Goal: Information Seeking & Learning: Learn about a topic

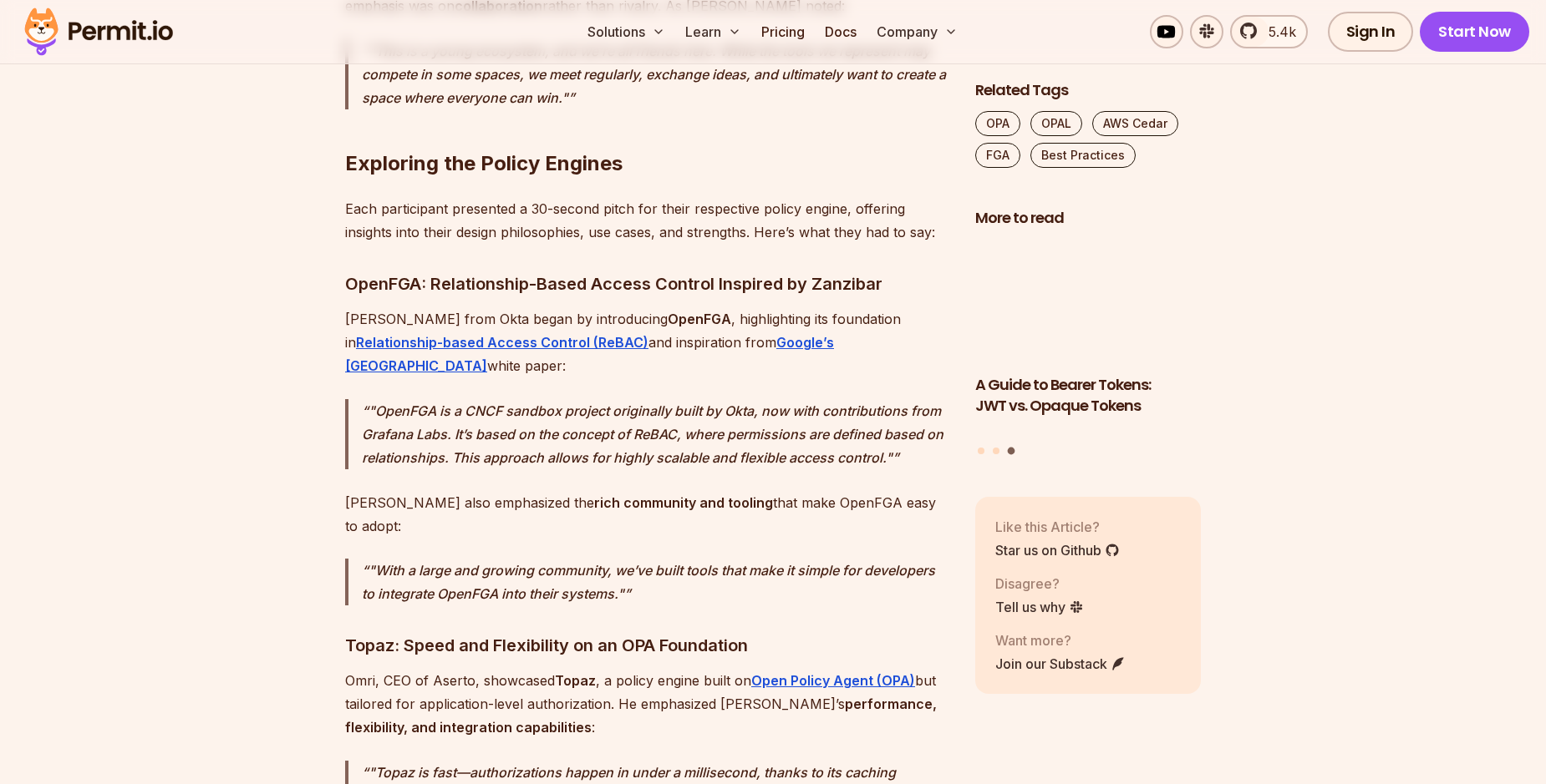
scroll to position [2857, 0]
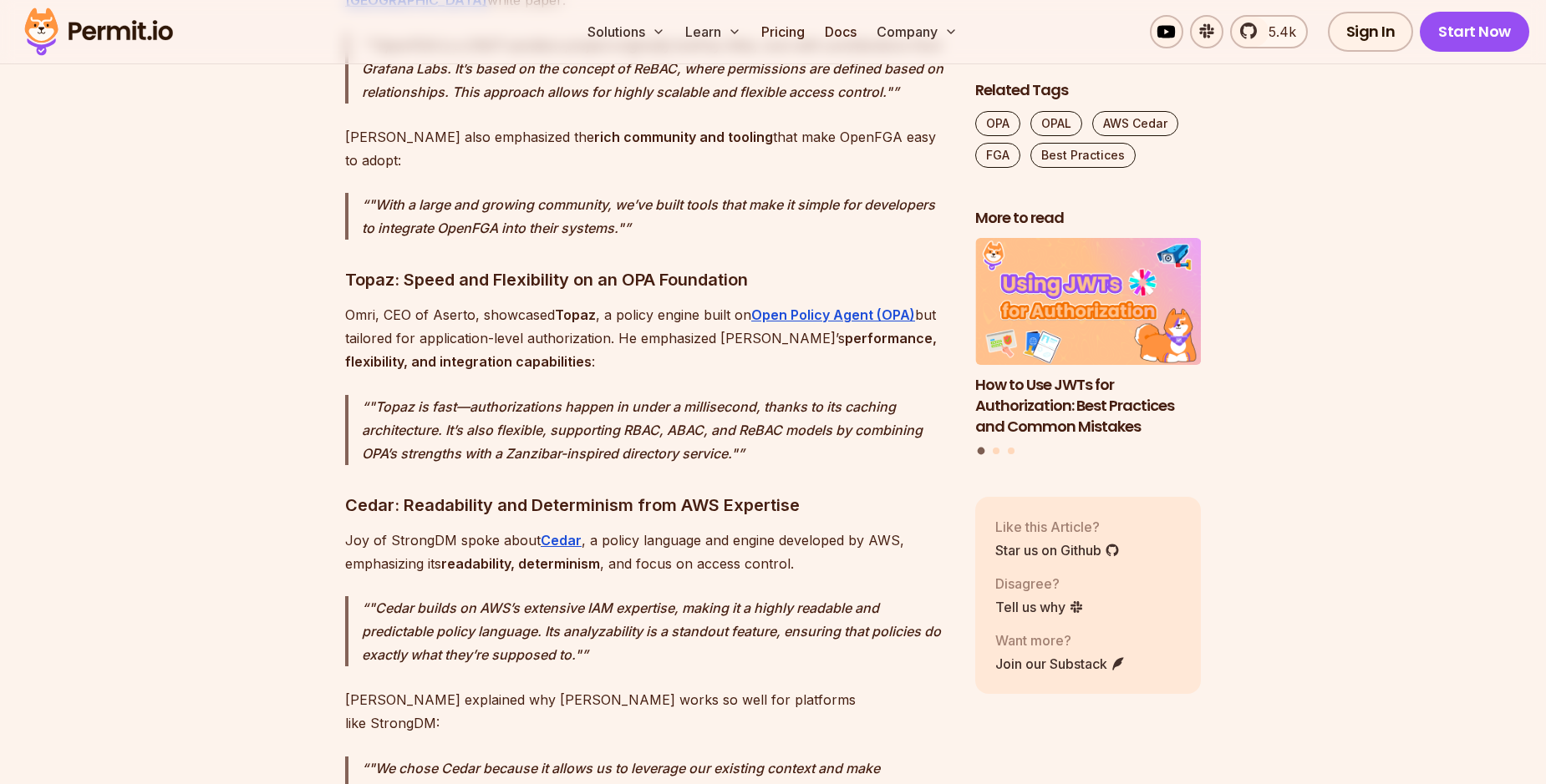
drag, startPoint x: 1365, startPoint y: 337, endPoint x: 1361, endPoint y: 548, distance: 211.0
drag, startPoint x: 1382, startPoint y: 536, endPoint x: 1373, endPoint y: 266, distance: 270.1
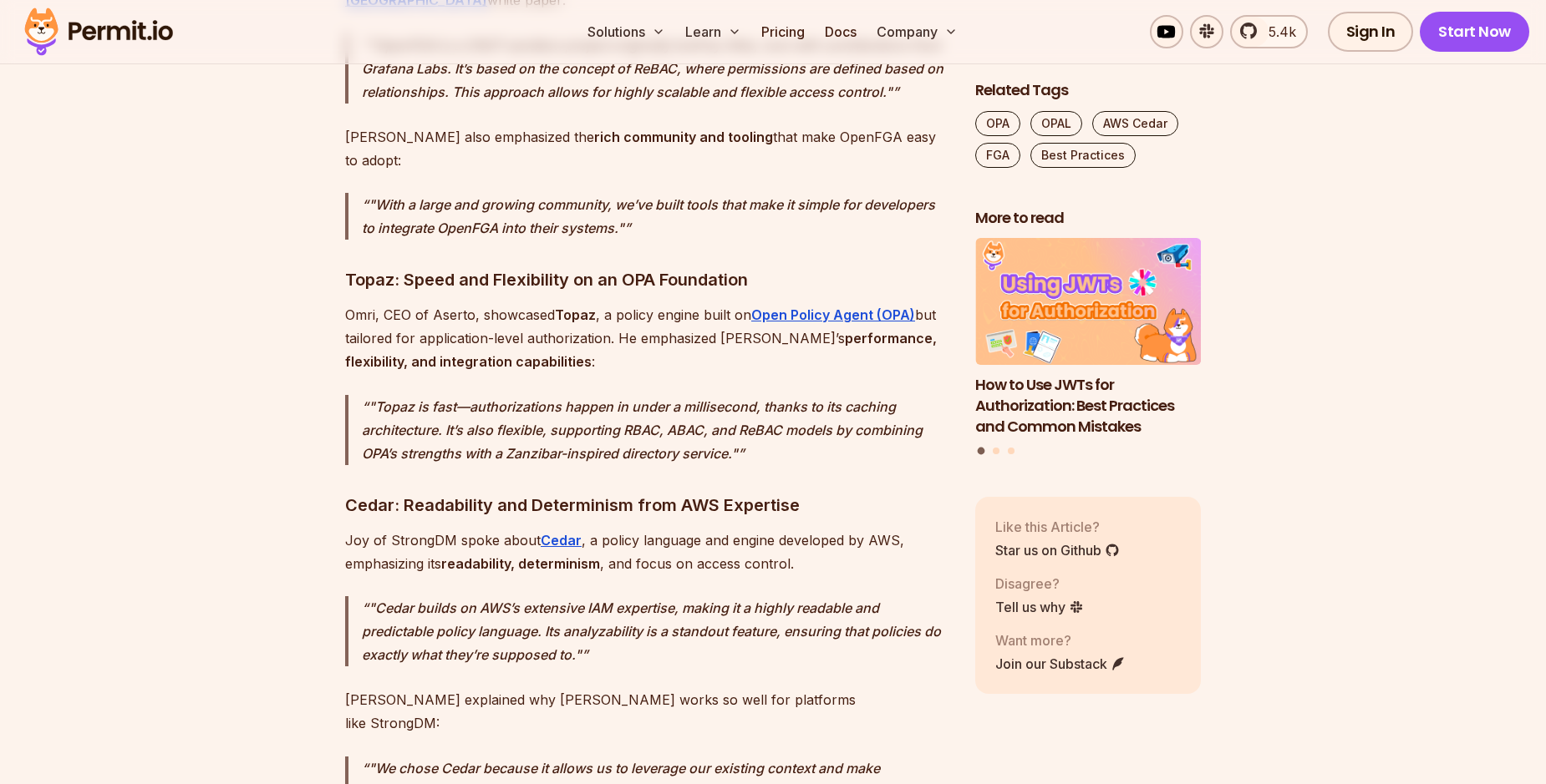
drag, startPoint x: 1373, startPoint y: 265, endPoint x: 1374, endPoint y: 517, distance: 252.0
drag, startPoint x: 1376, startPoint y: 517, endPoint x: 1331, endPoint y: 309, distance: 212.8
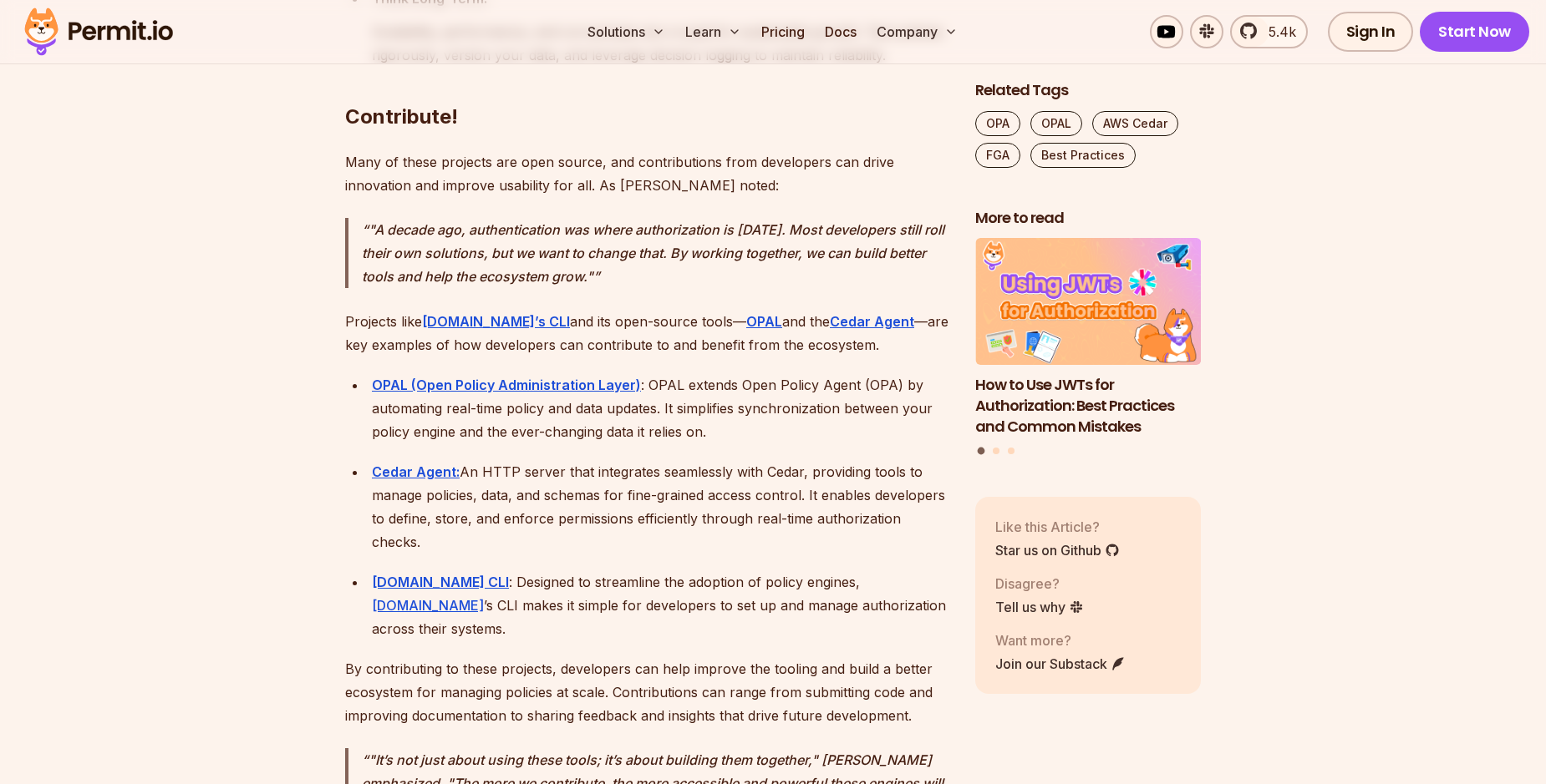
scroll to position [15330, 0]
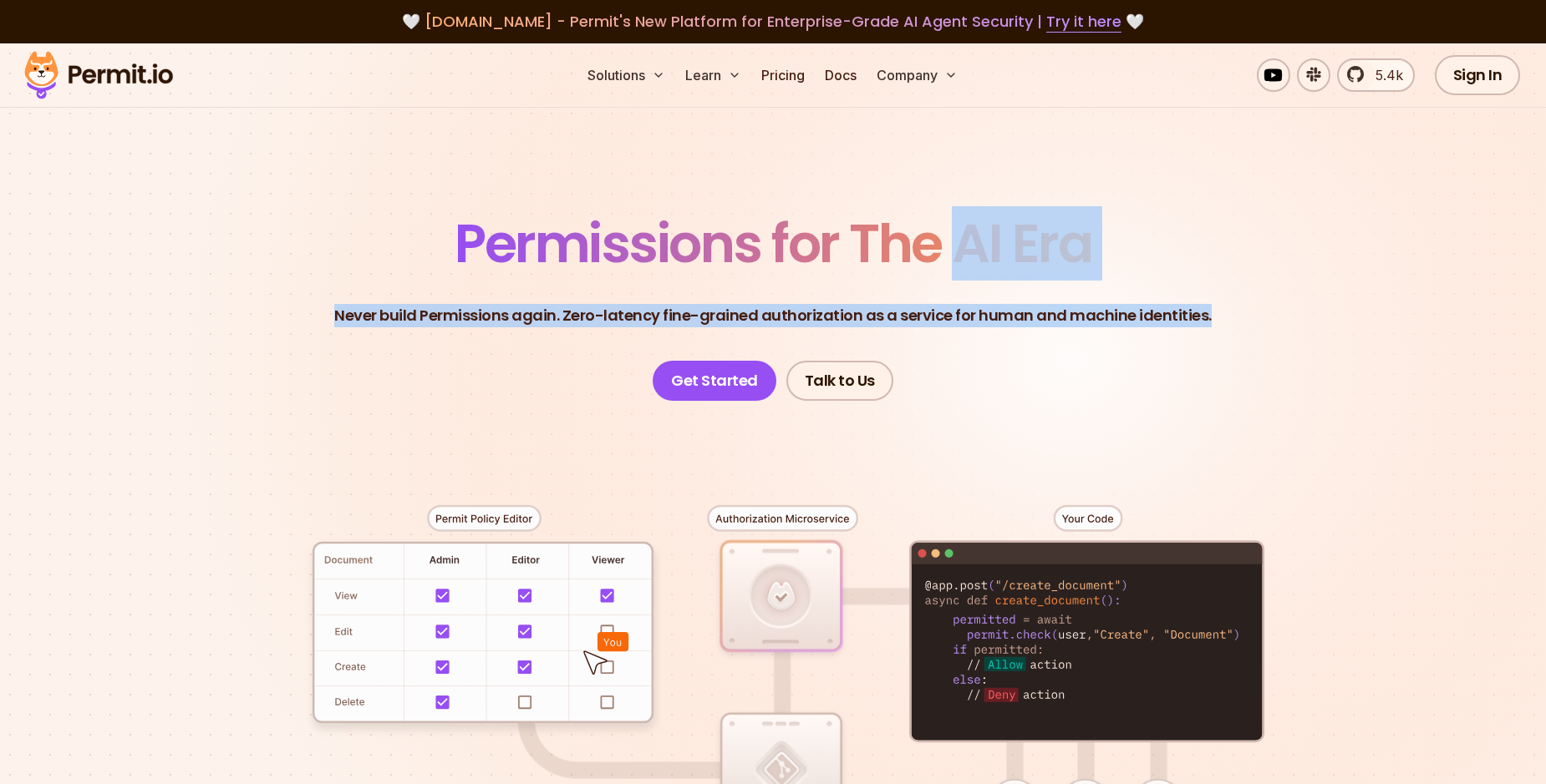
drag, startPoint x: 954, startPoint y: 233, endPoint x: 974, endPoint y: 329, distance: 98.1
click at [974, 329] on header "Permissions for The AI Era Never build Permissions again. Zero-latency fine-gra…" at bounding box center [773, 309] width 1170 height 184
click at [973, 321] on p "Never build Permissions again. Zero-latency fine-grained authorization as a ser…" at bounding box center [772, 315] width 877 height 24
drag, startPoint x: 978, startPoint y: 321, endPoint x: 972, endPoint y: 259, distance: 62.3
click at [972, 259] on header "Permissions for The AI Era Never build Permissions again. Zero-latency fine-gra…" at bounding box center [773, 309] width 1170 height 184
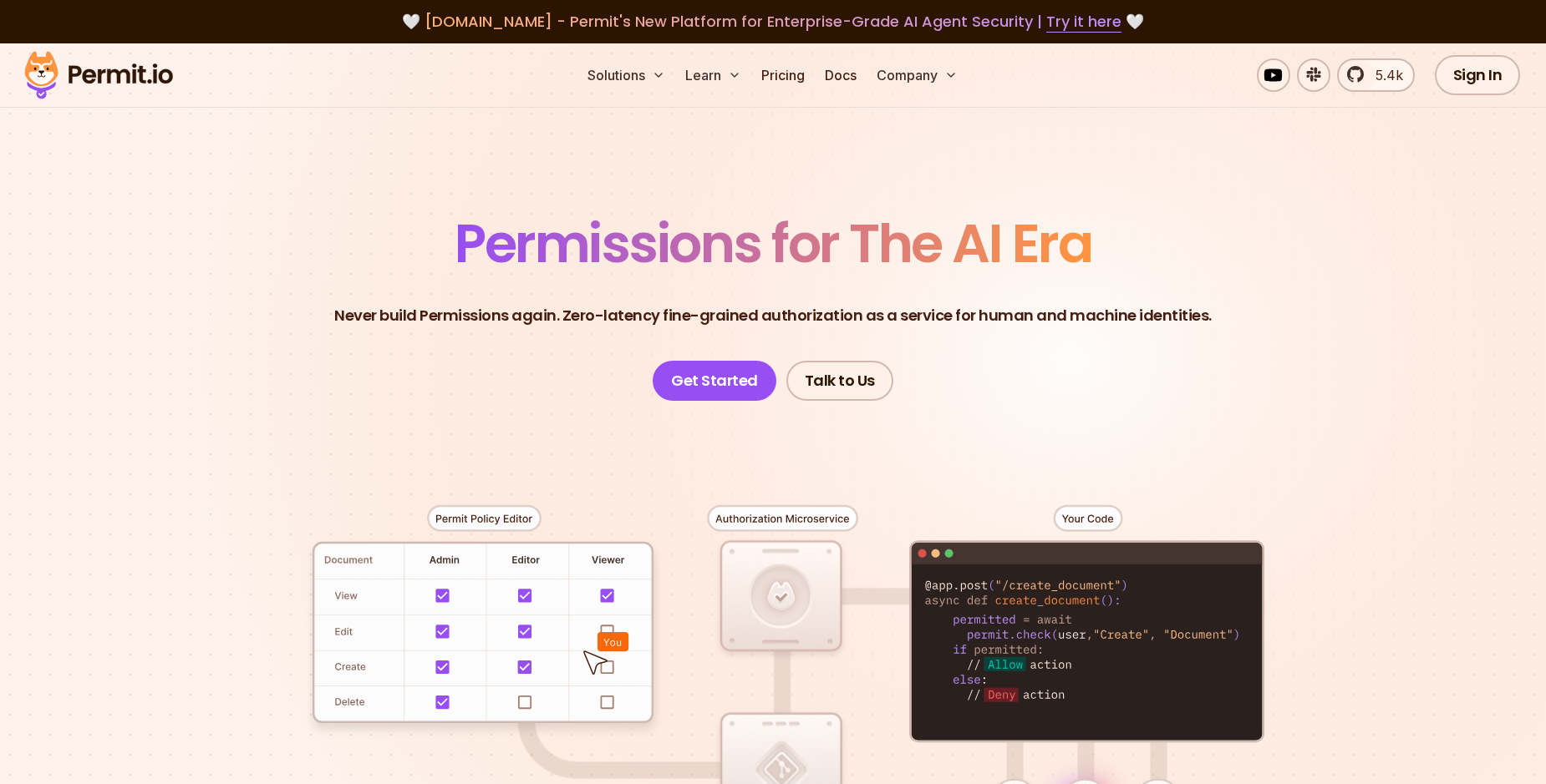
click at [972, 258] on span "Permissions for The AI Era" at bounding box center [773, 244] width 637 height 74
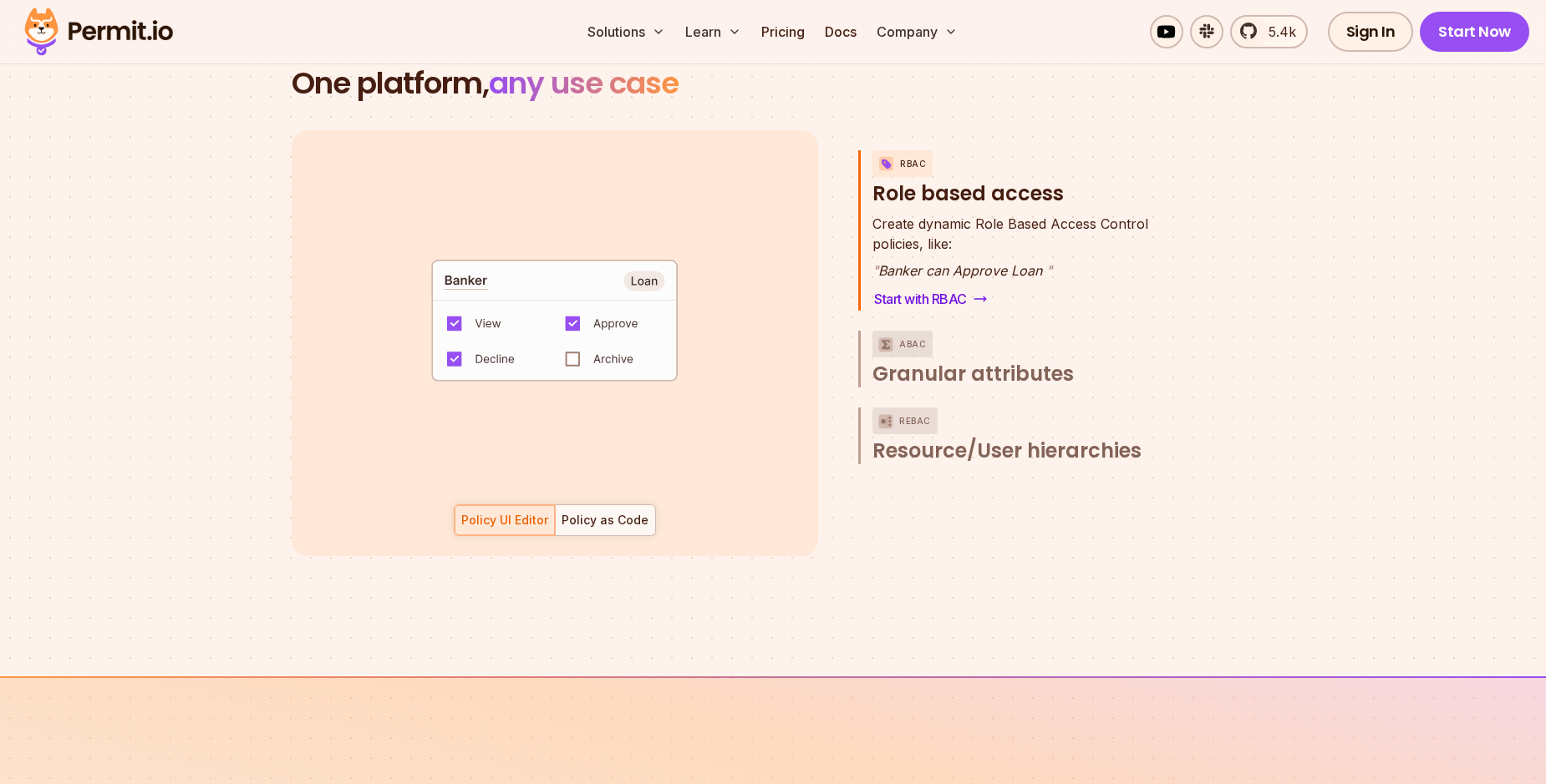
scroll to position [2476, 0]
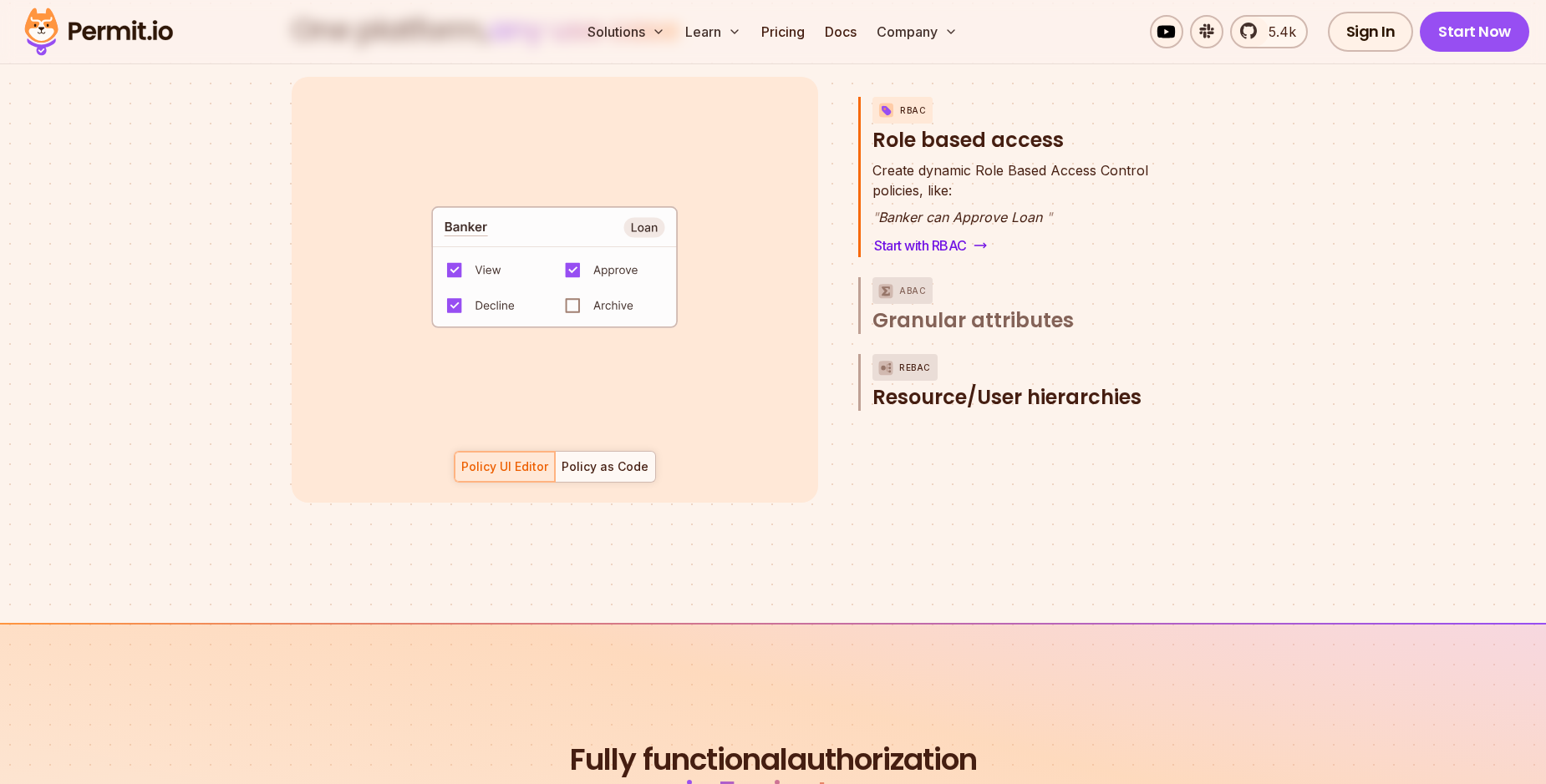
click at [1014, 385] on span "Resource/User hierarchies" at bounding box center [1006, 398] width 269 height 27
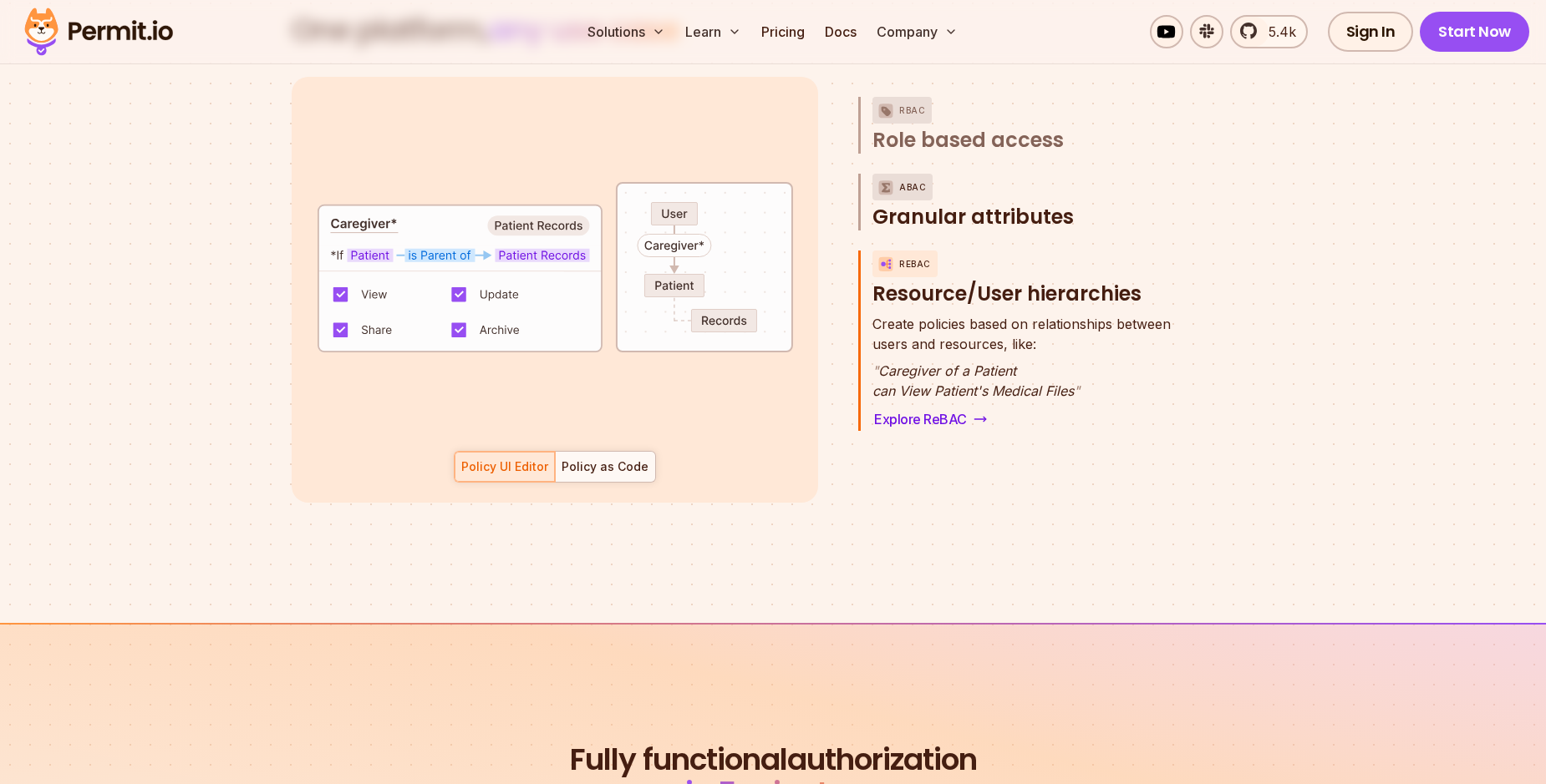
click at [925, 204] on span "Granular attributes" at bounding box center [973, 217] width 202 height 27
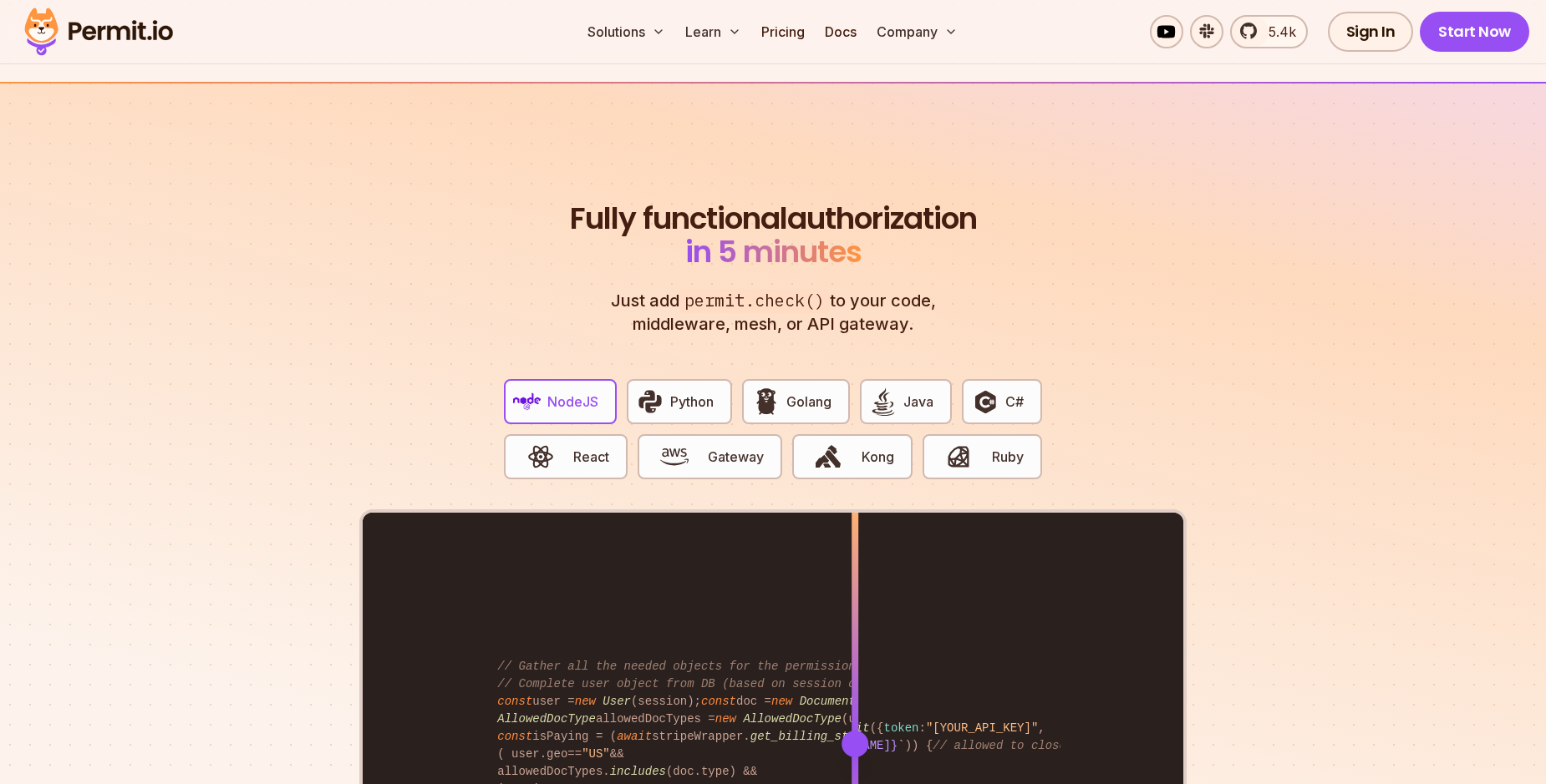
scroll to position [3047, 0]
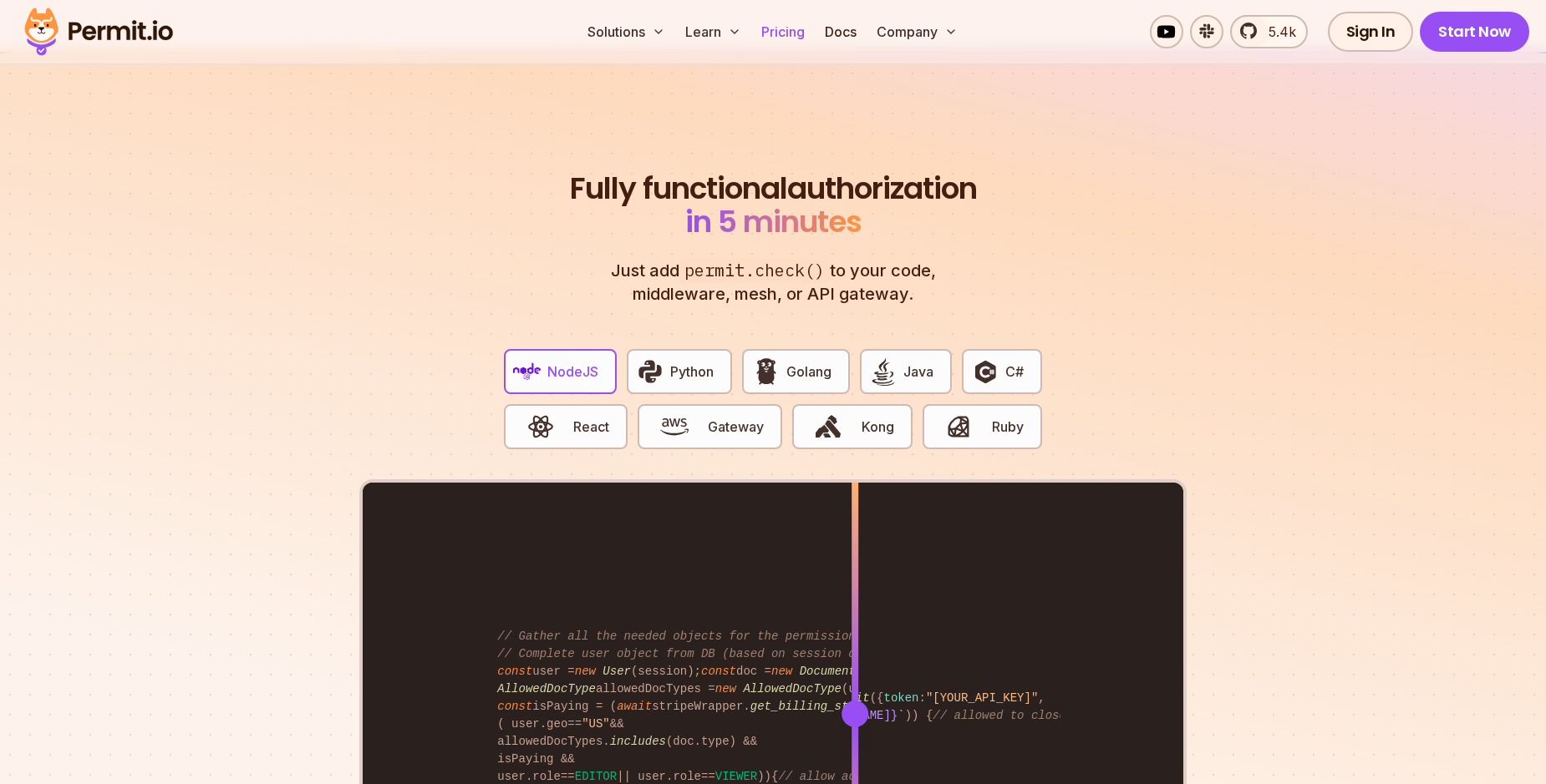
click at [784, 38] on link "Pricing" at bounding box center [783, 32] width 57 height 33
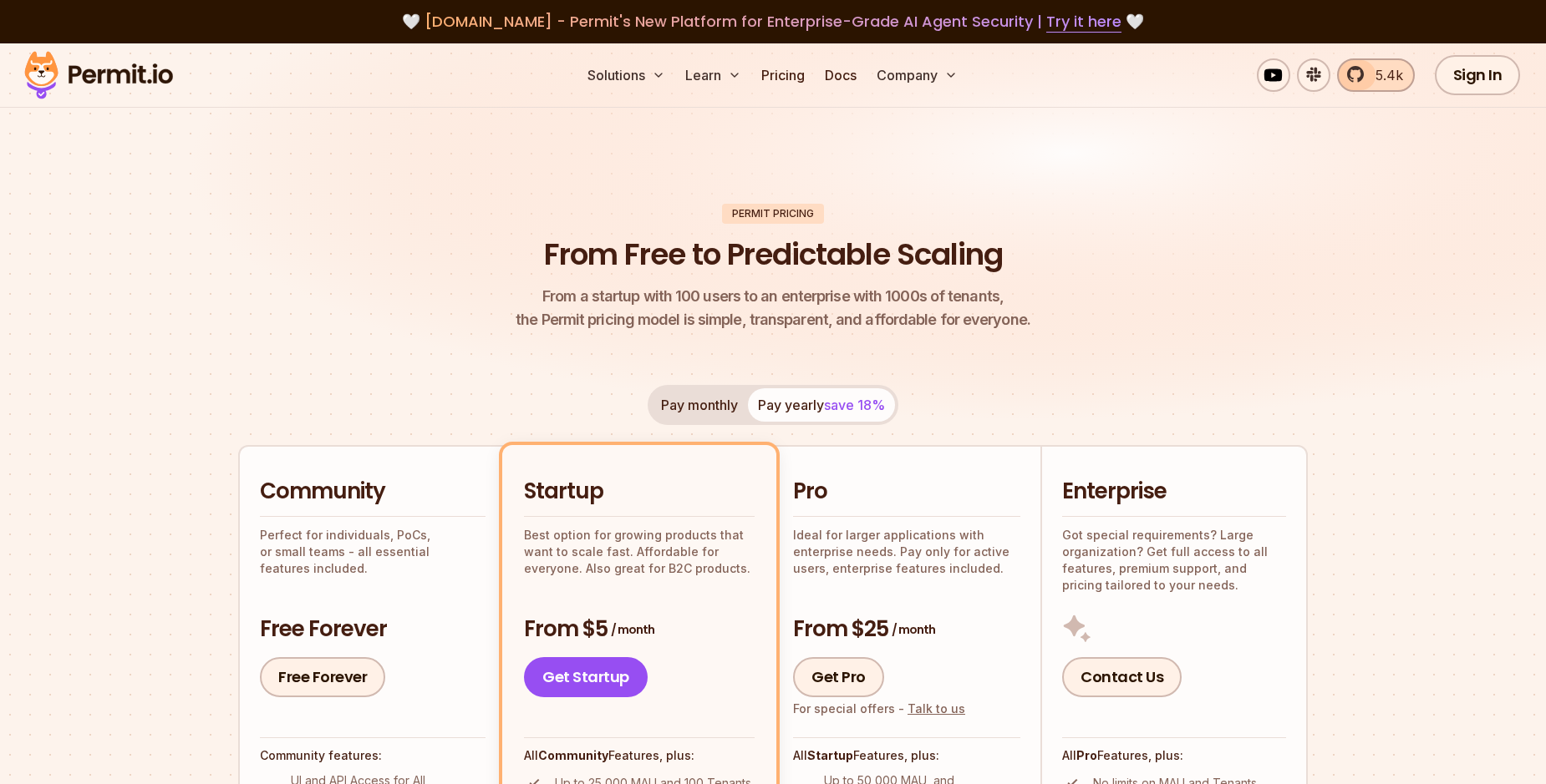
click at [1393, 81] on span "5.4k" at bounding box center [1384, 74] width 38 height 20
